Goal: Navigation & Orientation: Find specific page/section

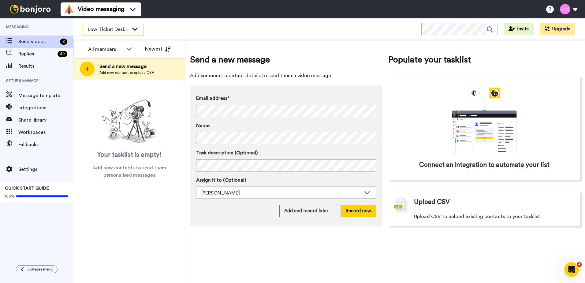
click at [128, 30] on span "Low Ticket Designer" at bounding box center [108, 29] width 41 height 7
click at [114, 25] on div "Low Ticket Designer" at bounding box center [113, 29] width 61 height 12
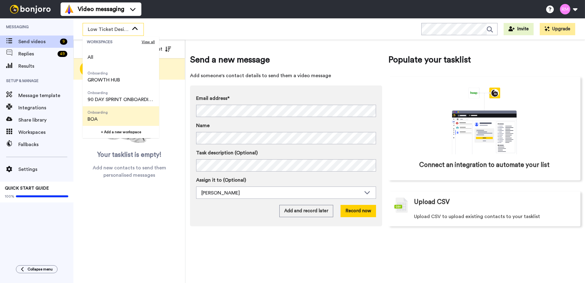
scroll to position [98, 0]
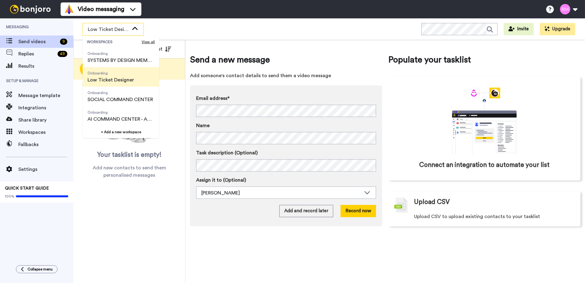
click at [120, 112] on span "Onboarding" at bounding box center [121, 112] width 67 height 5
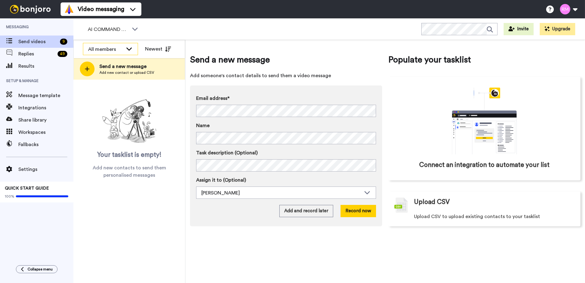
click at [115, 47] on div "All members" at bounding box center [105, 49] width 35 height 7
click at [122, 34] on div "AI COMMAND CENTER - ACTIVE" at bounding box center [113, 29] width 61 height 12
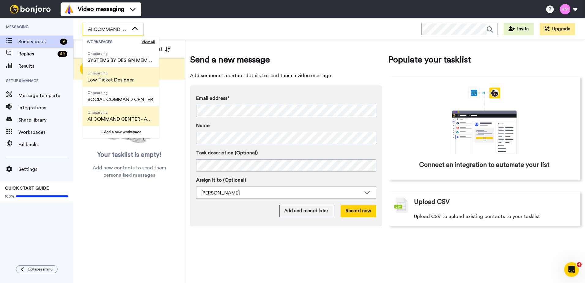
scroll to position [67, 0]
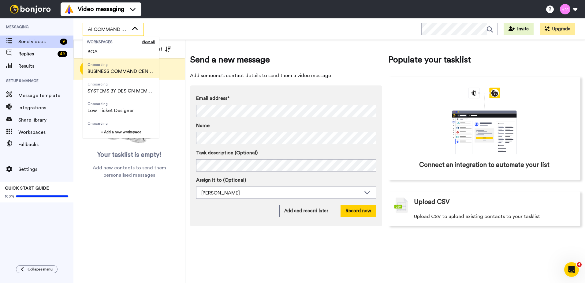
click at [121, 72] on span "BUSINESS COMMAND CENTER" at bounding box center [121, 71] width 67 height 7
